Goal: Information Seeking & Learning: Learn about a topic

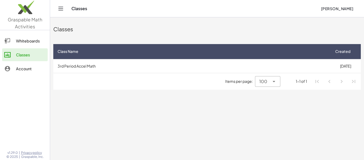
click at [80, 59] on td "3rd Period Accel Math" at bounding box center [191, 66] width 277 height 14
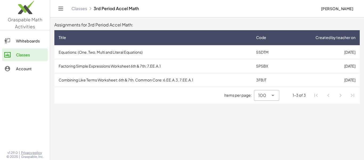
click at [82, 48] on td "Equations: (One, Two, Multi and Literal Equations)" at bounding box center [152, 52] width 197 height 14
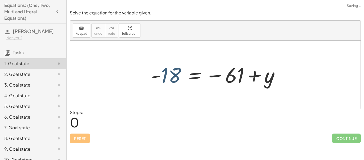
click at [165, 78] on div at bounding box center [217, 75] width 138 height 26
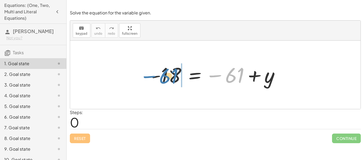
drag, startPoint x: 236, startPoint y: 79, endPoint x: 172, endPoint y: 79, distance: 63.9
click at [172, 79] on div at bounding box center [217, 75] width 138 height 26
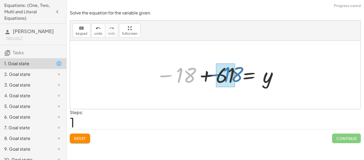
drag, startPoint x: 181, startPoint y: 79, endPoint x: 227, endPoint y: 78, distance: 46.6
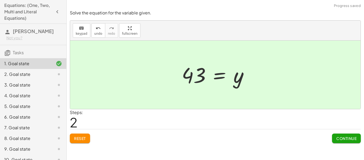
click at [338, 137] on span "Continue" at bounding box center [346, 138] width 20 height 5
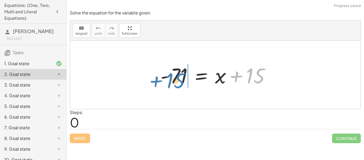
drag, startPoint x: 252, startPoint y: 76, endPoint x: 173, endPoint y: 81, distance: 79.5
click at [173, 81] on div at bounding box center [217, 74] width 119 height 27
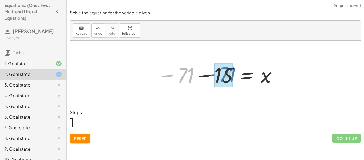
drag, startPoint x: 181, startPoint y: 79, endPoint x: 211, endPoint y: 76, distance: 30.5
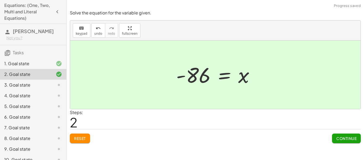
click at [350, 140] on button "Continue" at bounding box center [346, 138] width 29 height 10
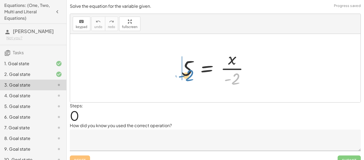
drag, startPoint x: 234, startPoint y: 77, endPoint x: 188, endPoint y: 72, distance: 46.3
click at [188, 72] on div at bounding box center [217, 67] width 77 height 41
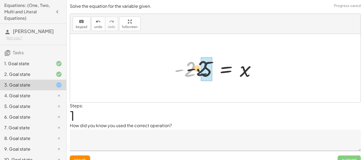
drag, startPoint x: 185, startPoint y: 72, endPoint x: 202, endPoint y: 71, distance: 16.3
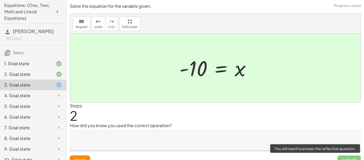
click at [343, 156] on span "Submit" at bounding box center [348, 160] width 23 height 10
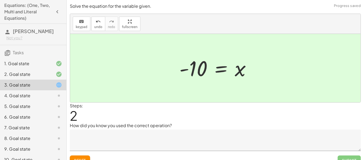
scroll to position [8, 0]
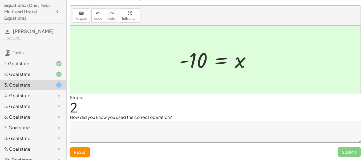
click at [171, 132] on textarea at bounding box center [215, 131] width 291 height 21
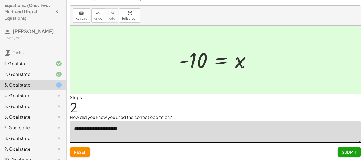
click at [92, 129] on textarea "**********" at bounding box center [215, 131] width 291 height 21
click at [154, 132] on textarea "**********" at bounding box center [215, 131] width 291 height 21
click at [162, 133] on textarea "**********" at bounding box center [215, 131] width 291 height 21
type textarea "**********"
click at [352, 145] on div "Submit" at bounding box center [348, 149] width 23 height 14
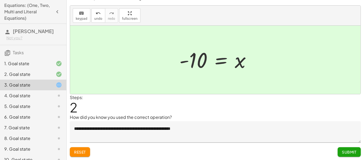
click at [354, 151] on span "Submit" at bounding box center [349, 151] width 15 height 5
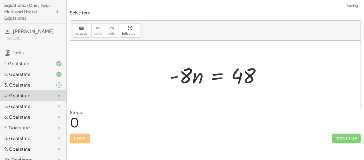
scroll to position [0, 0]
drag, startPoint x: 183, startPoint y: 79, endPoint x: 247, endPoint y: 100, distance: 67.9
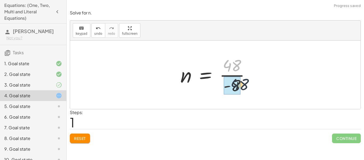
drag, startPoint x: 229, startPoint y: 65, endPoint x: 237, endPoint y: 86, distance: 22.8
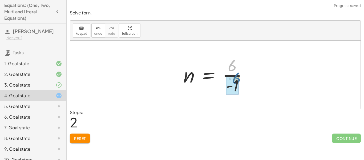
drag, startPoint x: 231, startPoint y: 67, endPoint x: 234, endPoint y: 81, distance: 14.1
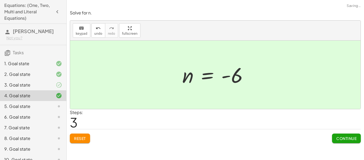
click at [347, 134] on button "Continue" at bounding box center [346, 138] width 29 height 10
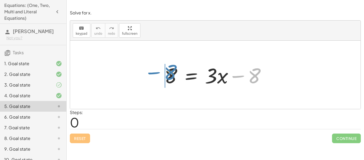
drag, startPoint x: 254, startPoint y: 81, endPoint x: 170, endPoint y: 77, distance: 83.4
click at [170, 77] on div at bounding box center [217, 74] width 111 height 27
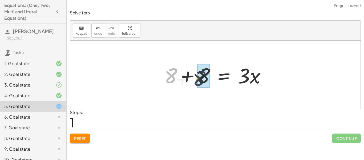
drag, startPoint x: 171, startPoint y: 78, endPoint x: 200, endPoint y: 81, distance: 29.4
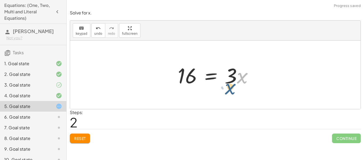
drag, startPoint x: 245, startPoint y: 80, endPoint x: 240, endPoint y: 90, distance: 10.5
click at [240, 90] on div "8 = + · 3 · x − 8 + 8 + 8 = · 3 · x · x = · 3 · x 16" at bounding box center [215, 74] width 290 height 68
drag, startPoint x: 232, startPoint y: 79, endPoint x: 188, endPoint y: 97, distance: 47.4
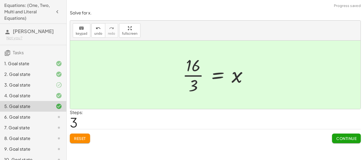
click at [356, 136] on button "Continue" at bounding box center [346, 138] width 29 height 10
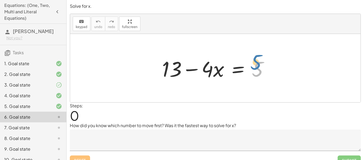
drag, startPoint x: 256, startPoint y: 74, endPoint x: 256, endPoint y: 68, distance: 6.4
click at [256, 68] on div at bounding box center [217, 67] width 116 height 27
drag, startPoint x: 180, startPoint y: 70, endPoint x: 268, endPoint y: 71, distance: 87.6
click at [268, 71] on div at bounding box center [217, 67] width 116 height 27
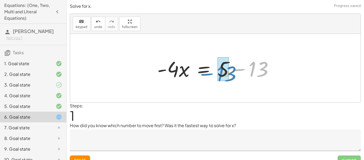
drag, startPoint x: 255, startPoint y: 74, endPoint x: 221, endPoint y: 79, distance: 33.6
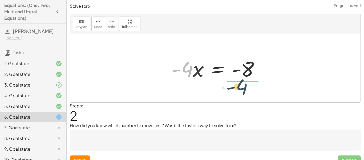
drag, startPoint x: 185, startPoint y: 68, endPoint x: 250, endPoint y: 85, distance: 67.4
click at [250, 85] on div "+ 13 − · 4 · x = 5 · - 4 · x = + 5 − 13 · - 4 · 4 · x = - - 8" at bounding box center [215, 68] width 290 height 68
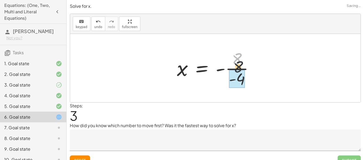
drag, startPoint x: 237, startPoint y: 61, endPoint x: 239, endPoint y: 78, distance: 17.4
drag, startPoint x: 237, startPoint y: 60, endPoint x: 239, endPoint y: 78, distance: 18.5
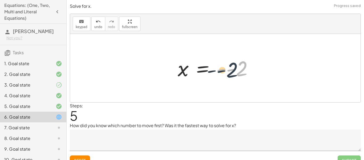
drag, startPoint x: 240, startPoint y: 76, endPoint x: 231, endPoint y: 77, distance: 9.2
click at [231, 77] on div at bounding box center [217, 68] width 84 height 26
drag, startPoint x: 223, startPoint y: 72, endPoint x: 229, endPoint y: 72, distance: 6.7
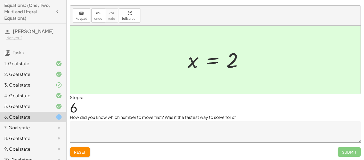
scroll to position [8, 0]
click at [307, 135] on textarea at bounding box center [215, 131] width 291 height 21
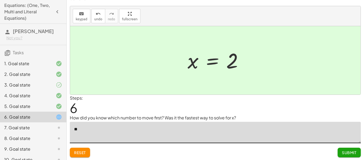
type textarea "*"
click at [309, 137] on textarea "*******" at bounding box center [215, 131] width 291 height 21
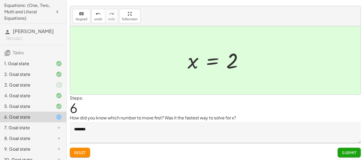
click at [339, 73] on div at bounding box center [215, 60] width 290 height 68
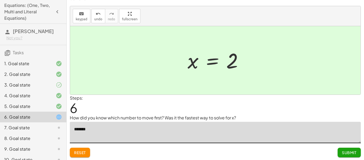
click at [127, 138] on textarea "*******" at bounding box center [215, 131] width 291 height 21
type textarea "**********"
click at [353, 154] on span "Submit" at bounding box center [349, 152] width 15 height 5
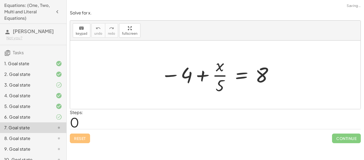
scroll to position [0, 0]
drag, startPoint x: 220, startPoint y: 88, endPoint x: 259, endPoint y: 89, distance: 38.6
click at [259, 89] on div at bounding box center [217, 74] width 119 height 41
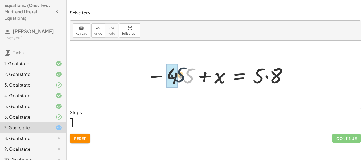
drag, startPoint x: 187, startPoint y: 81, endPoint x: 178, endPoint y: 80, distance: 9.6
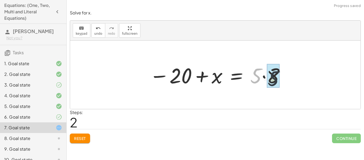
drag, startPoint x: 252, startPoint y: 81, endPoint x: 270, endPoint y: 83, distance: 18.5
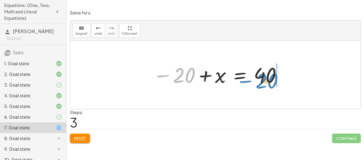
drag, startPoint x: 179, startPoint y: 78, endPoint x: 261, endPoint y: 83, distance: 81.9
click at [261, 83] on div at bounding box center [217, 75] width 134 height 26
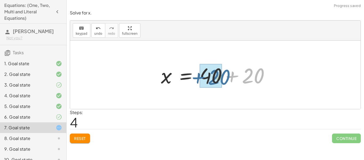
drag, startPoint x: 254, startPoint y: 78, endPoint x: 216, endPoint y: 80, distance: 38.4
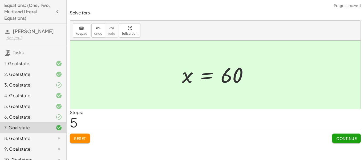
click at [339, 140] on span "Continue" at bounding box center [346, 138] width 20 height 5
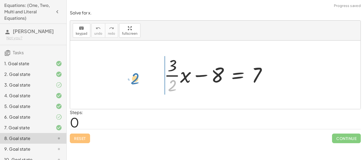
drag, startPoint x: 171, startPoint y: 87, endPoint x: 135, endPoint y: 80, distance: 36.9
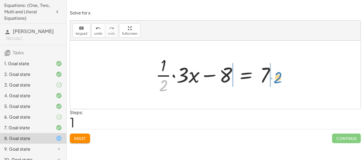
drag, startPoint x: 163, startPoint y: 84, endPoint x: 278, endPoint y: 76, distance: 115.1
click at [278, 76] on div at bounding box center [217, 74] width 129 height 41
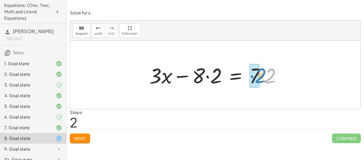
drag, startPoint x: 267, startPoint y: 79, endPoint x: 258, endPoint y: 79, distance: 9.3
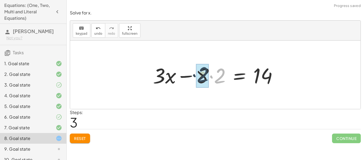
drag, startPoint x: 220, startPoint y: 81, endPoint x: 203, endPoint y: 80, distance: 16.8
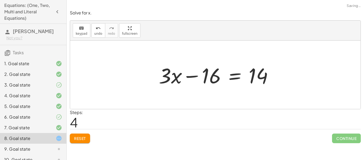
click at [219, 78] on div at bounding box center [218, 74] width 124 height 27
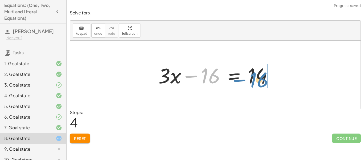
drag, startPoint x: 212, startPoint y: 78, endPoint x: 261, endPoint y: 82, distance: 48.9
click at [261, 82] on div at bounding box center [217, 74] width 124 height 27
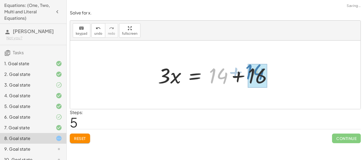
drag, startPoint x: 215, startPoint y: 78, endPoint x: 252, endPoint y: 74, distance: 37.2
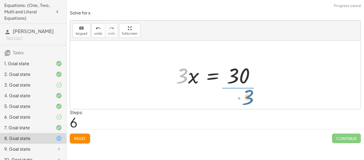
drag, startPoint x: 183, startPoint y: 80, endPoint x: 248, endPoint y: 101, distance: 68.6
click at [248, 101] on div "+ · · 3 · 2 · x − 8 = 7 + · · 1 · 2 · 3 · x − 8 = 7 + · 1 · 3 · x − · 8 · 2 = ·…" at bounding box center [215, 74] width 290 height 68
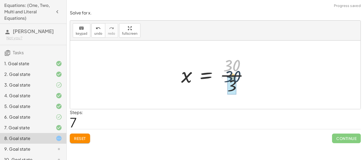
drag, startPoint x: 232, startPoint y: 68, endPoint x: 231, endPoint y: 80, distance: 12.8
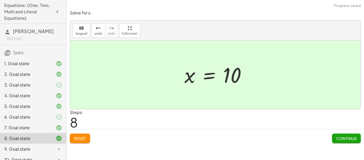
click at [345, 134] on button "Continue" at bounding box center [346, 138] width 29 height 10
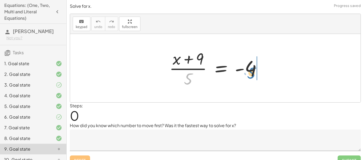
drag, startPoint x: 188, startPoint y: 79, endPoint x: 251, endPoint y: 73, distance: 63.1
click at [251, 73] on div at bounding box center [217, 67] width 102 height 41
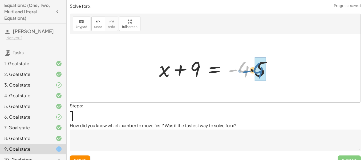
drag, startPoint x: 244, startPoint y: 67, endPoint x: 260, endPoint y: 69, distance: 15.8
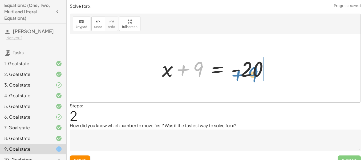
drag, startPoint x: 198, startPoint y: 71, endPoint x: 253, endPoint y: 76, distance: 55.1
click at [253, 76] on div at bounding box center [217, 67] width 116 height 27
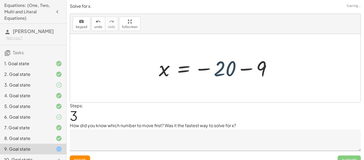
click at [219, 69] on div at bounding box center [217, 68] width 122 height 26
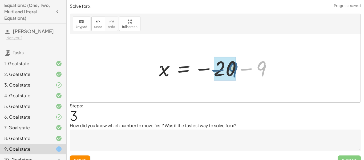
drag, startPoint x: 261, startPoint y: 72, endPoint x: 229, endPoint y: 73, distance: 31.5
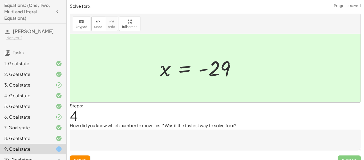
scroll to position [8, 0]
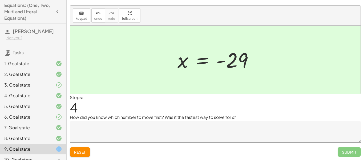
click at [204, 138] on textarea at bounding box center [215, 131] width 291 height 21
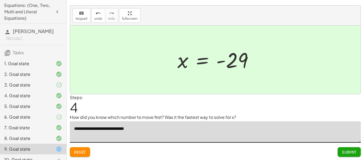
click at [130, 129] on textarea "**********" at bounding box center [215, 131] width 291 height 21
click at [116, 130] on textarea "**********" at bounding box center [215, 131] width 291 height 21
click at [151, 133] on textarea "**********" at bounding box center [215, 131] width 291 height 21
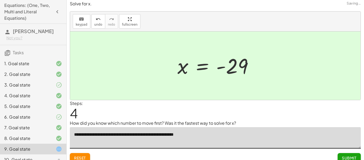
scroll to position [0, 0]
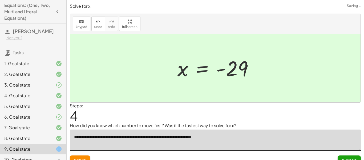
type textarea "**********"
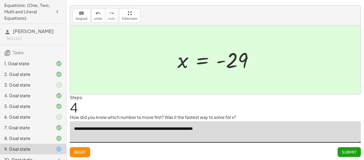
click at [355, 149] on span "Submit" at bounding box center [349, 151] width 15 height 5
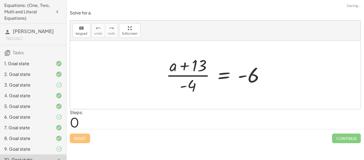
scroll to position [0, 0]
drag, startPoint x: 191, startPoint y: 88, endPoint x: 255, endPoint y: 82, distance: 63.6
click at [255, 82] on div at bounding box center [217, 74] width 108 height 41
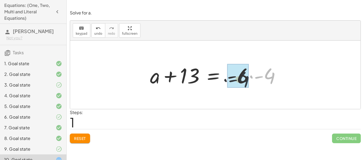
drag, startPoint x: 270, startPoint y: 79, endPoint x: 239, endPoint y: 82, distance: 31.3
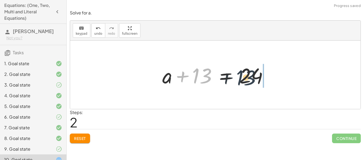
drag, startPoint x: 197, startPoint y: 78, endPoint x: 254, endPoint y: 82, distance: 56.3
click at [254, 82] on div at bounding box center [217, 74] width 115 height 27
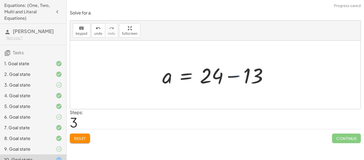
click at [247, 76] on div at bounding box center [217, 74] width 115 height 27
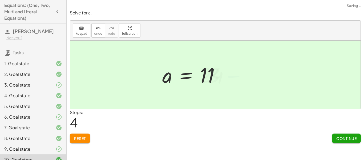
drag, startPoint x: 247, startPoint y: 76, endPoint x: 234, endPoint y: 79, distance: 14.1
click at [234, 79] on div at bounding box center [215, 74] width 290 height 68
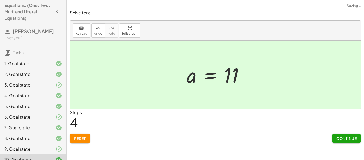
click at [338, 139] on span "Continue" at bounding box center [346, 138] width 20 height 5
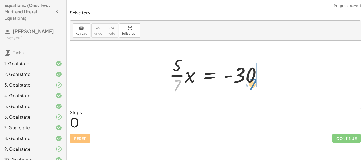
drag, startPoint x: 175, startPoint y: 87, endPoint x: 251, endPoint y: 86, distance: 75.4
click at [251, 86] on div at bounding box center [216, 74] width 101 height 41
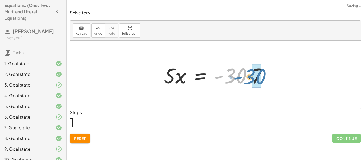
drag, startPoint x: 238, startPoint y: 79, endPoint x: 258, endPoint y: 80, distance: 20.0
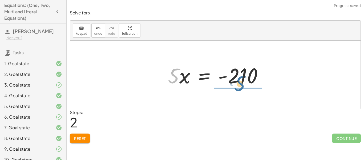
drag, startPoint x: 173, startPoint y: 77, endPoint x: 239, endPoint y: 85, distance: 66.3
click at [239, 85] on div at bounding box center [217, 74] width 104 height 27
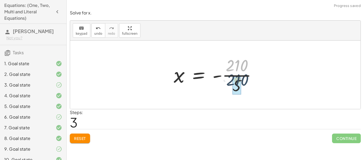
drag, startPoint x: 238, startPoint y: 64, endPoint x: 238, endPoint y: 79, distance: 14.6
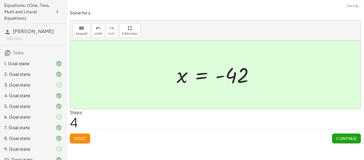
click at [337, 140] on span "Continue" at bounding box center [346, 138] width 20 height 5
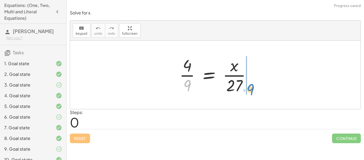
drag, startPoint x: 187, startPoint y: 88, endPoint x: 251, endPoint y: 92, distance: 63.3
click at [251, 92] on div at bounding box center [217, 74] width 81 height 41
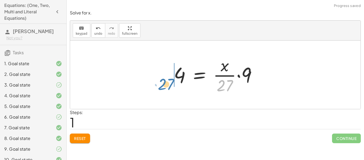
drag, startPoint x: 227, startPoint y: 85, endPoint x: 168, endPoint y: 84, distance: 58.9
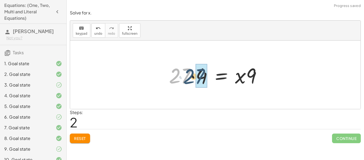
drag, startPoint x: 182, startPoint y: 77, endPoint x: 199, endPoint y: 77, distance: 17.6
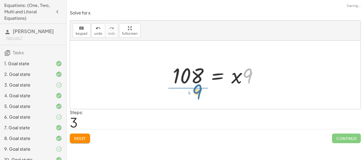
drag, startPoint x: 248, startPoint y: 80, endPoint x: 197, endPoint y: 97, distance: 53.6
click at [197, 97] on div "· 4 · 9 = · x · 27 4 = · · x · [DATE] · 4 = · x · 9 · 9 · 9 = x · 108" at bounding box center [215, 74] width 290 height 68
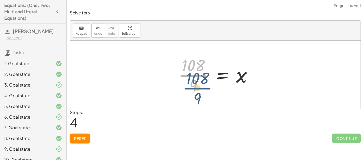
drag, startPoint x: 191, startPoint y: 70, endPoint x: 193, endPoint y: 79, distance: 9.1
click at [193, 79] on div at bounding box center [216, 74] width 83 height 41
drag, startPoint x: 191, startPoint y: 67, endPoint x: 191, endPoint y: 85, distance: 18.4
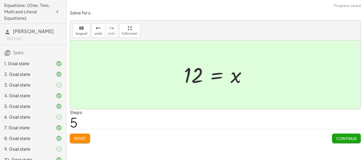
click at [344, 137] on span "Continue" at bounding box center [346, 138] width 20 height 5
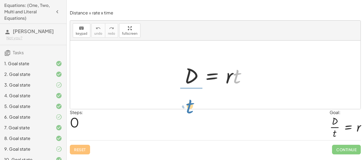
drag, startPoint x: 238, startPoint y: 82, endPoint x: 190, endPoint y: 111, distance: 55.2
click at [0, 0] on div "Distance = rate x time keyboard keypad undo undo redo redo fullscreen · t D = ·…" at bounding box center [0, 0] width 0 height 0
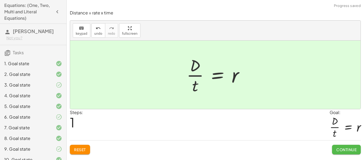
click at [335, 151] on button "Continue" at bounding box center [346, 149] width 29 height 10
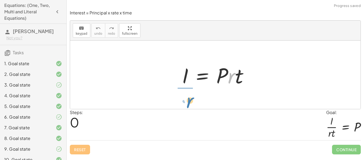
drag, startPoint x: 233, startPoint y: 80, endPoint x: 192, endPoint y: 104, distance: 48.0
click at [192, 104] on div "· r I = · P · r · t" at bounding box center [215, 74] width 290 height 68
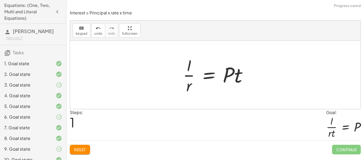
click at [231, 78] on div at bounding box center [217, 74] width 74 height 41
drag, startPoint x: 238, startPoint y: 81, endPoint x: 193, endPoint y: 98, distance: 47.9
click at [193, 98] on div "I = · P · r · t · t I = · P · r · t ·" at bounding box center [215, 74] width 290 height 68
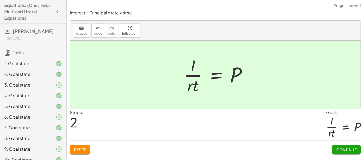
click at [341, 150] on span "Continue" at bounding box center [346, 149] width 20 height 5
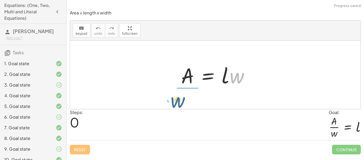
drag, startPoint x: 238, startPoint y: 78, endPoint x: 177, endPoint y: 102, distance: 65.3
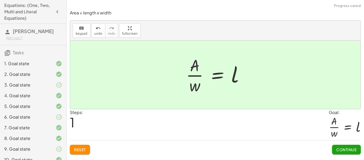
click at [338, 150] on span "Continue" at bounding box center [346, 149] width 20 height 5
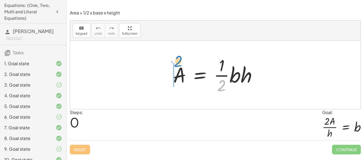
drag, startPoint x: 223, startPoint y: 83, endPoint x: 179, endPoint y: 60, distance: 49.6
click at [179, 60] on div at bounding box center [216, 74] width 93 height 41
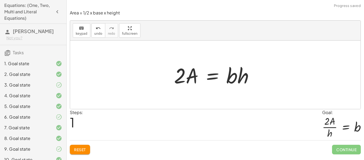
click at [179, 71] on div at bounding box center [215, 74] width 89 height 27
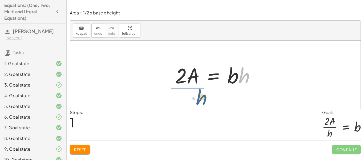
drag, startPoint x: 248, startPoint y: 80, endPoint x: 202, endPoint y: 103, distance: 51.7
click at [202, 103] on div "A = · · 1 · 2 · b · h · 2 · A = · 1 · b · h · h A = · 2 · b · h ·" at bounding box center [215, 74] width 290 height 68
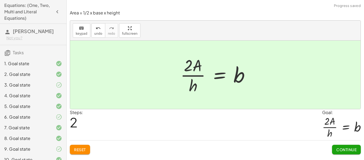
click at [332, 148] on button "Continue" at bounding box center [346, 149] width 29 height 10
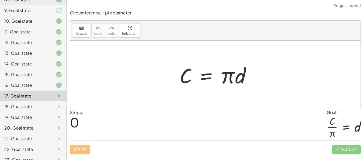
scroll to position [178, 0]
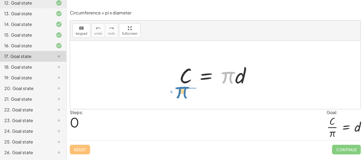
drag, startPoint x: 226, startPoint y: 80, endPoint x: 181, endPoint y: 99, distance: 47.9
click at [181, 99] on div "· π C = · π · d" at bounding box center [215, 74] width 290 height 68
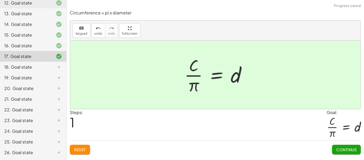
click at [352, 151] on span "Continue" at bounding box center [346, 149] width 20 height 5
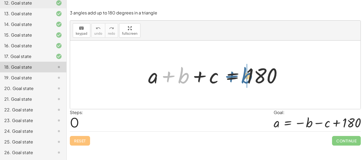
drag, startPoint x: 187, startPoint y: 79, endPoint x: 250, endPoint y: 79, distance: 63.4
click at [250, 79] on div at bounding box center [217, 74] width 144 height 27
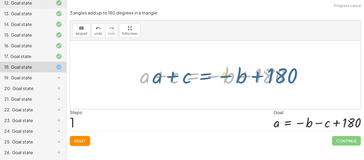
drag, startPoint x: 215, startPoint y: 79, endPoint x: 224, endPoint y: 78, distance: 9.9
click at [224, 78] on div at bounding box center [217, 74] width 160 height 27
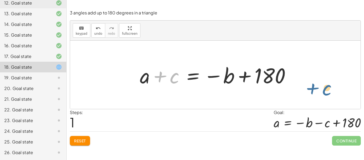
drag, startPoint x: 173, startPoint y: 79, endPoint x: 326, endPoint y: 88, distance: 153.4
click at [326, 88] on div "+ a + b + c = 180 + c + a b + c = 180 − +" at bounding box center [215, 74] width 290 height 68
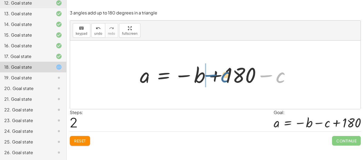
drag, startPoint x: 279, startPoint y: 81, endPoint x: 224, endPoint y: 81, distance: 54.9
click at [224, 81] on div at bounding box center [217, 75] width 160 height 26
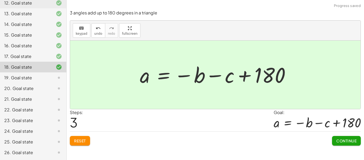
click at [349, 142] on span "Continue" at bounding box center [346, 140] width 20 height 5
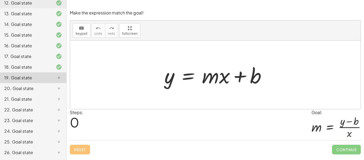
click at [202, 78] on div at bounding box center [217, 74] width 111 height 27
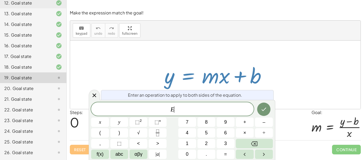
scroll to position [0, 0]
click at [210, 80] on div at bounding box center [217, 74] width 111 height 27
click at [203, 46] on div at bounding box center [215, 74] width 290 height 68
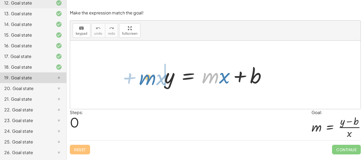
drag, startPoint x: 208, startPoint y: 74, endPoint x: 144, endPoint y: 77, distance: 64.0
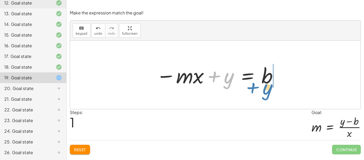
drag, startPoint x: 225, startPoint y: 81, endPoint x: 265, endPoint y: 94, distance: 42.3
click at [265, 94] on div "y = + · m · x + b + y y = · m · x b − +" at bounding box center [215, 74] width 290 height 68
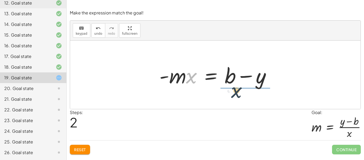
drag, startPoint x: 193, startPoint y: 81, endPoint x: 239, endPoint y: 96, distance: 48.3
click at [239, 96] on div "y = + · m · x + b − · m · x + y = b · x y = · m · x b - + −" at bounding box center [215, 74] width 290 height 68
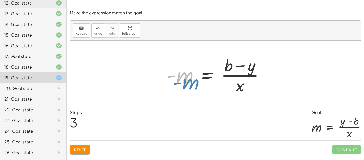
drag, startPoint x: 168, startPoint y: 78, endPoint x: 155, endPoint y: 122, distance: 45.9
click at [0, 0] on div "Make the expression match the goal! keyboard keypad undo undo redo redo fullscr…" at bounding box center [0, 0] width 0 height 0
drag, startPoint x: 171, startPoint y: 78, endPoint x: 159, endPoint y: 74, distance: 12.5
click at [159, 74] on div "y = + · m · x + b − · m · x + y = b · - m · x = + b − y - m y = m · x b - + − ·…" at bounding box center [214, 75] width 113 height 44
drag, startPoint x: 168, startPoint y: 76, endPoint x: 117, endPoint y: 100, distance: 56.5
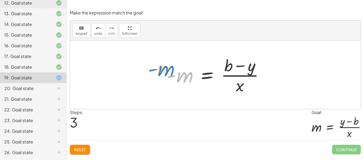
click at [117, 100] on div "y = + · m · x + b − · m · x + y = b · - m · x = + b − y - m y = m · x b - + − ·…" at bounding box center [215, 74] width 290 height 68
click at [74, 158] on div "**********" at bounding box center [215, 80] width 297 height 160
click at [76, 149] on span "Reset" at bounding box center [80, 149] width 12 height 5
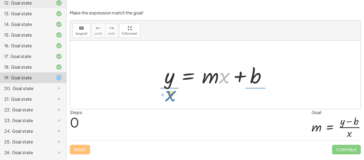
drag, startPoint x: 223, startPoint y: 77, endPoint x: 169, endPoint y: 94, distance: 56.3
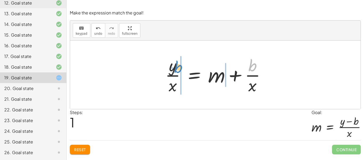
drag, startPoint x: 251, startPoint y: 65, endPoint x: 177, endPoint y: 67, distance: 73.5
click at [177, 67] on div at bounding box center [217, 74] width 110 height 41
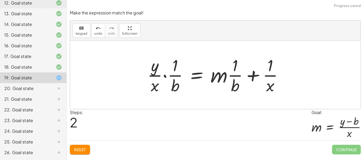
click at [85, 144] on div "Reset Continue" at bounding box center [215, 147] width 291 height 14
click at [86, 147] on button "Reset" at bounding box center [80, 149] width 20 height 10
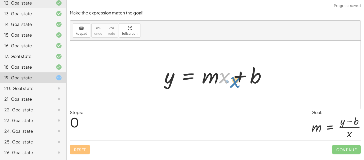
drag, startPoint x: 225, startPoint y: 82, endPoint x: 237, endPoint y: 85, distance: 12.6
click at [237, 85] on div at bounding box center [217, 74] width 111 height 27
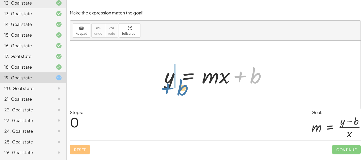
drag, startPoint x: 252, startPoint y: 81, endPoint x: 179, endPoint y: 93, distance: 74.0
click at [179, 93] on div "+ b y = + · m · x + b" at bounding box center [215, 74] width 290 height 68
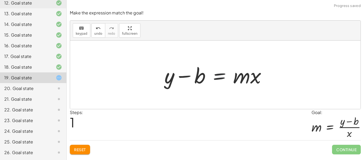
click at [225, 79] on div at bounding box center [217, 74] width 111 height 27
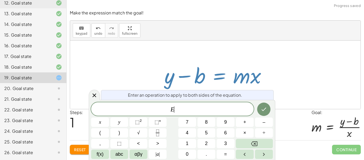
scroll to position [1, 0]
click at [270, 76] on div at bounding box center [217, 74] width 111 height 27
click at [260, 79] on div at bounding box center [217, 74] width 111 height 27
click at [266, 57] on div at bounding box center [215, 74] width 290 height 68
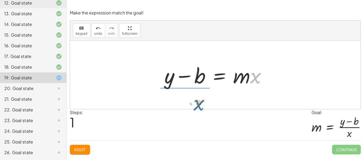
drag, startPoint x: 258, startPoint y: 76, endPoint x: 194, endPoint y: 104, distance: 69.0
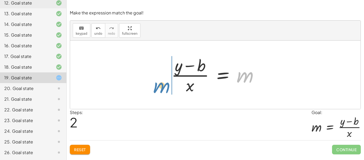
drag, startPoint x: 249, startPoint y: 77, endPoint x: 165, endPoint y: 87, distance: 84.3
click at [165, 87] on div "y = + · m · x + b + y − b = · m · x m y = m · x b + − · ( )" at bounding box center [215, 75] width 104 height 44
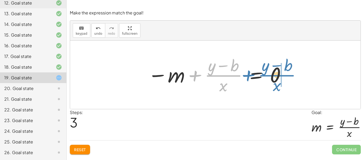
drag, startPoint x: 228, startPoint y: 76, endPoint x: 285, endPoint y: 76, distance: 57.3
click at [285, 76] on div at bounding box center [217, 74] width 144 height 41
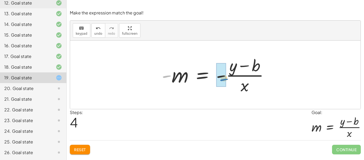
drag, startPoint x: 169, startPoint y: 76, endPoint x: 225, endPoint y: 79, distance: 56.5
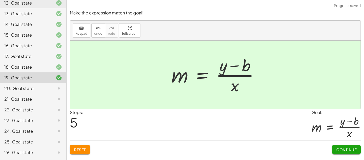
click at [353, 150] on span "Continue" at bounding box center [346, 149] width 20 height 5
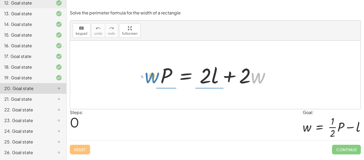
drag, startPoint x: 252, startPoint y: 80, endPoint x: 146, endPoint y: 79, distance: 106.3
click at [146, 79] on div "· w + · 2 P = + · 2 · l + · 2 · w" at bounding box center [215, 74] width 290 height 68
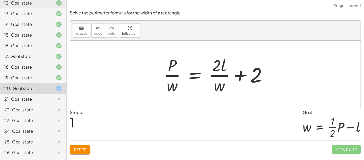
click at [81, 144] on div "Reset Continue" at bounding box center [215, 147] width 291 height 14
click at [84, 149] on span "Reset" at bounding box center [80, 149] width 12 height 5
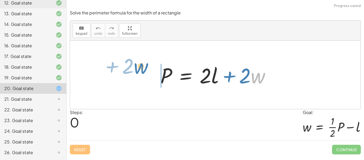
drag, startPoint x: 258, startPoint y: 78, endPoint x: 141, endPoint y: 69, distance: 117.5
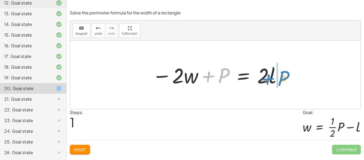
drag, startPoint x: 226, startPoint y: 75, endPoint x: 287, endPoint y: 77, distance: 61.8
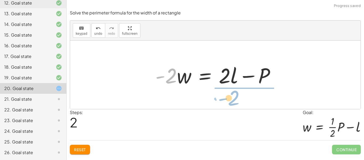
drag, startPoint x: 169, startPoint y: 81, endPoint x: 231, endPoint y: 103, distance: 66.5
click at [231, 103] on div "P = + · 2 · l + · 2 · w − · 2 · w + P = · 2 · l · - 2 P = · 2 · l · 2 · w - + −" at bounding box center [215, 74] width 290 height 68
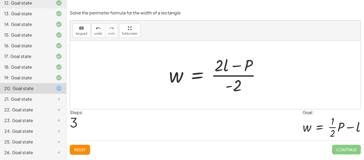
click at [74, 153] on button "Reset" at bounding box center [80, 149] width 20 height 10
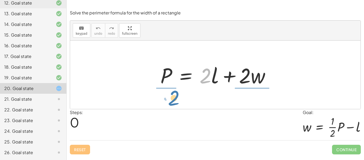
drag, startPoint x: 205, startPoint y: 80, endPoint x: 172, endPoint y: 102, distance: 40.1
click at [172, 102] on div "· 2 P = + · 2 · l + · 2 · w" at bounding box center [215, 74] width 290 height 68
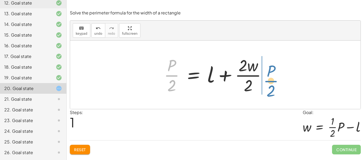
drag, startPoint x: 172, startPoint y: 75, endPoint x: 272, endPoint y: 81, distance: 100.0
click at [272, 81] on div at bounding box center [217, 74] width 112 height 41
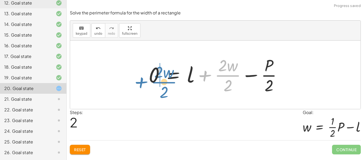
drag, startPoint x: 230, startPoint y: 76, endPoint x: 165, endPoint y: 82, distance: 65.0
click at [165, 82] on div at bounding box center [217, 74] width 143 height 41
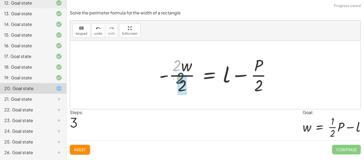
drag, startPoint x: 179, startPoint y: 65, endPoint x: 182, endPoint y: 79, distance: 14.0
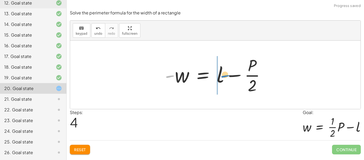
drag, startPoint x: 165, startPoint y: 77, endPoint x: 210, endPoint y: 79, distance: 45.6
click at [210, 79] on div at bounding box center [217, 74] width 110 height 41
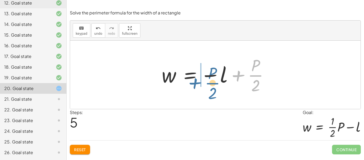
drag, startPoint x: 245, startPoint y: 78, endPoint x: 211, endPoint y: 84, distance: 34.6
click at [211, 84] on div at bounding box center [217, 74] width 116 height 41
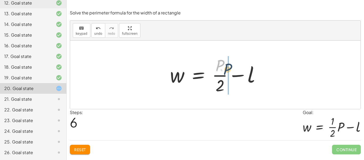
drag, startPoint x: 218, startPoint y: 66, endPoint x: 225, endPoint y: 70, distance: 8.5
click at [225, 70] on div at bounding box center [217, 74] width 100 height 41
